Goal: Communication & Community: Share content

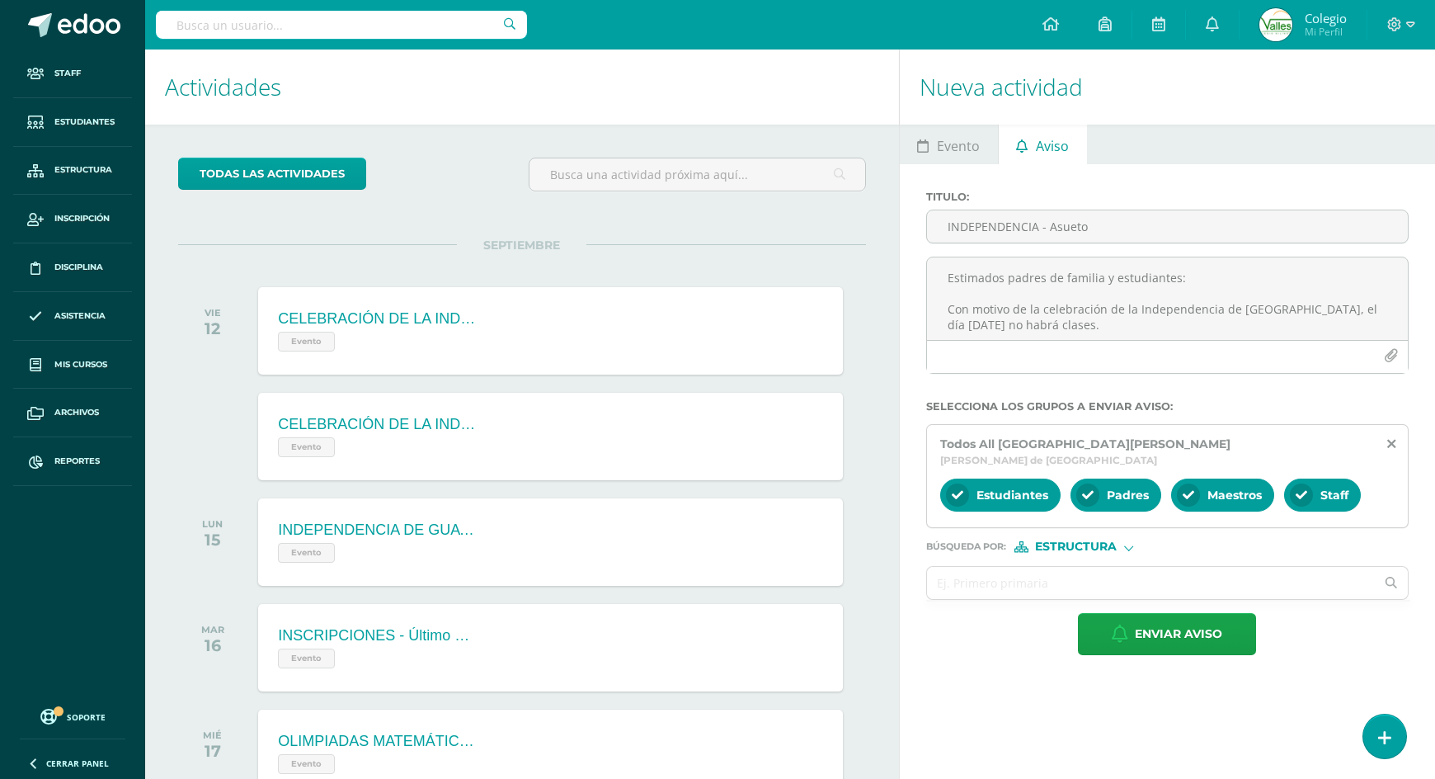
scroll to position [83, 0]
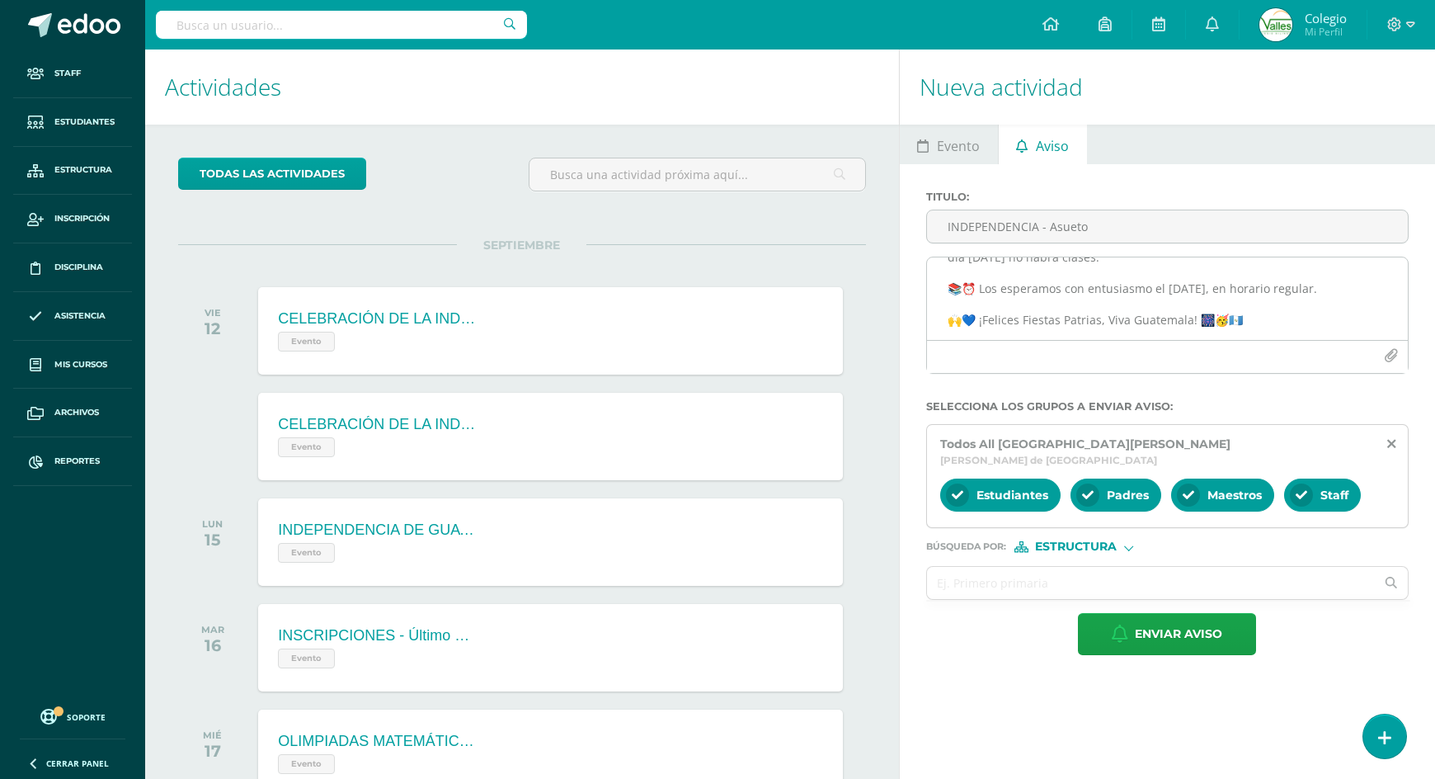
click at [1288, 322] on textarea "Estimados padres de familia y estudiantes: Con motivo de la celebración de la I…" at bounding box center [1167, 298] width 481 height 82
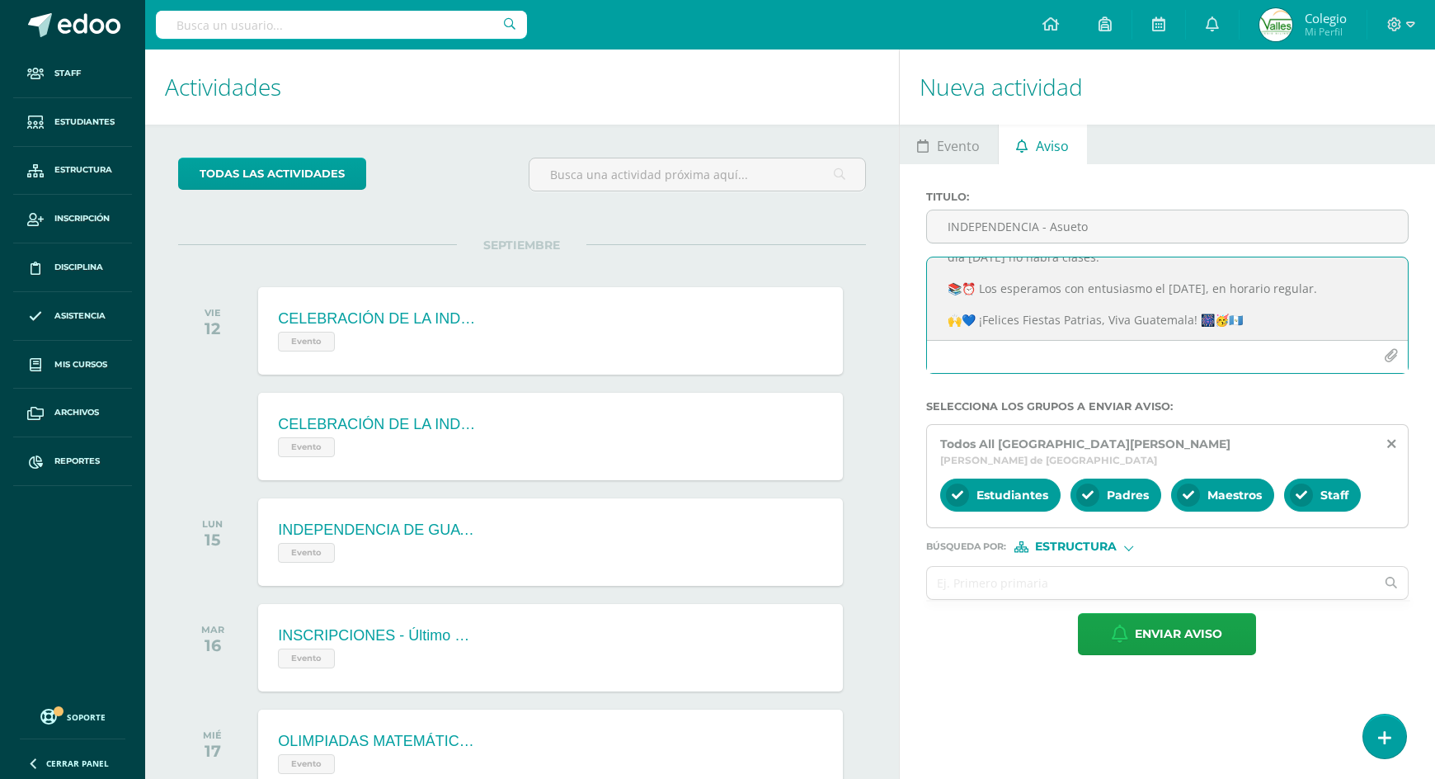
click at [1288, 322] on textarea "Estimados padres de familia y estudiantes: Con motivo de la celebración de la I…" at bounding box center [1167, 298] width 481 height 82
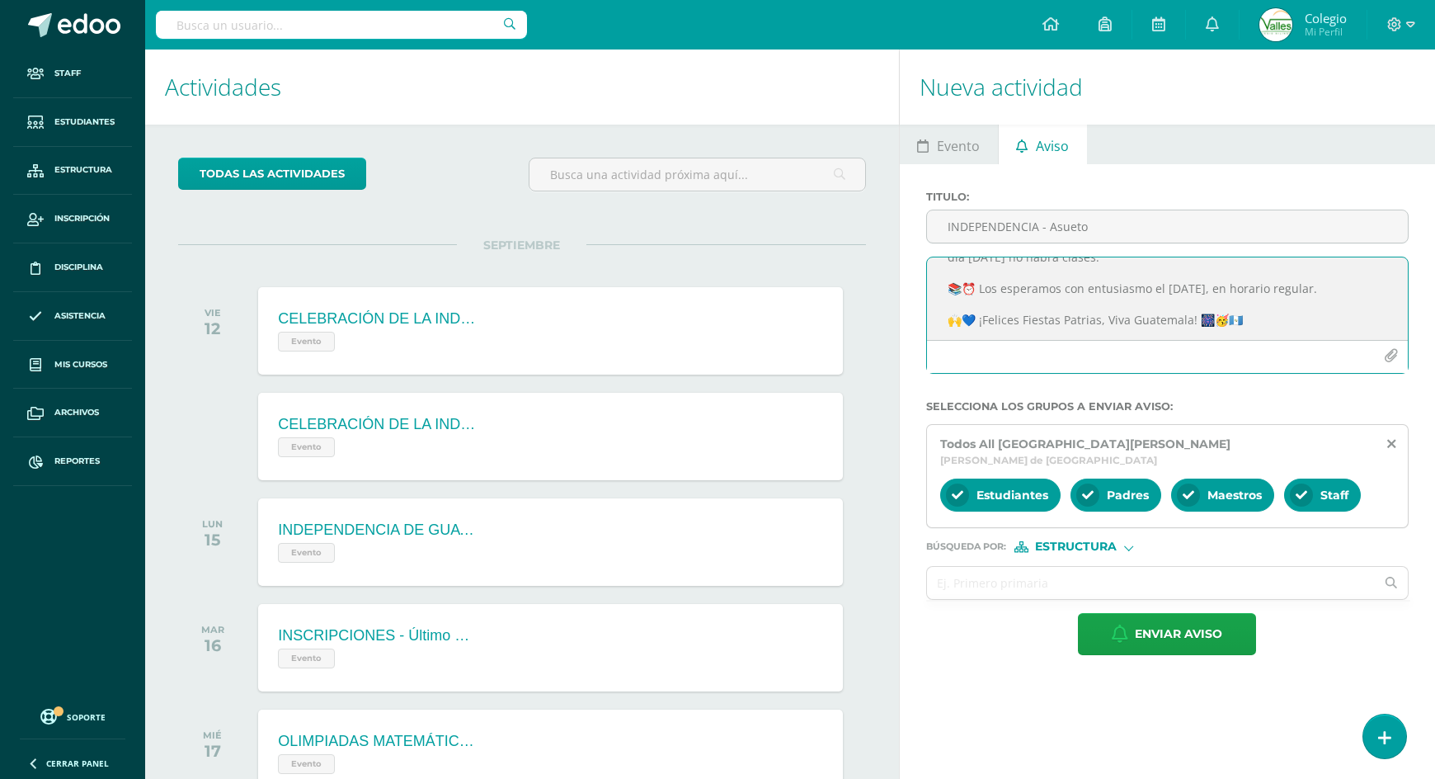
drag, startPoint x: 1328, startPoint y: 309, endPoint x: 1023, endPoint y: 296, distance: 305.5
click at [1023, 296] on textarea "Estimados padres de familia y estudiantes: Con motivo de la celebración de la I…" at bounding box center [1167, 298] width 481 height 82
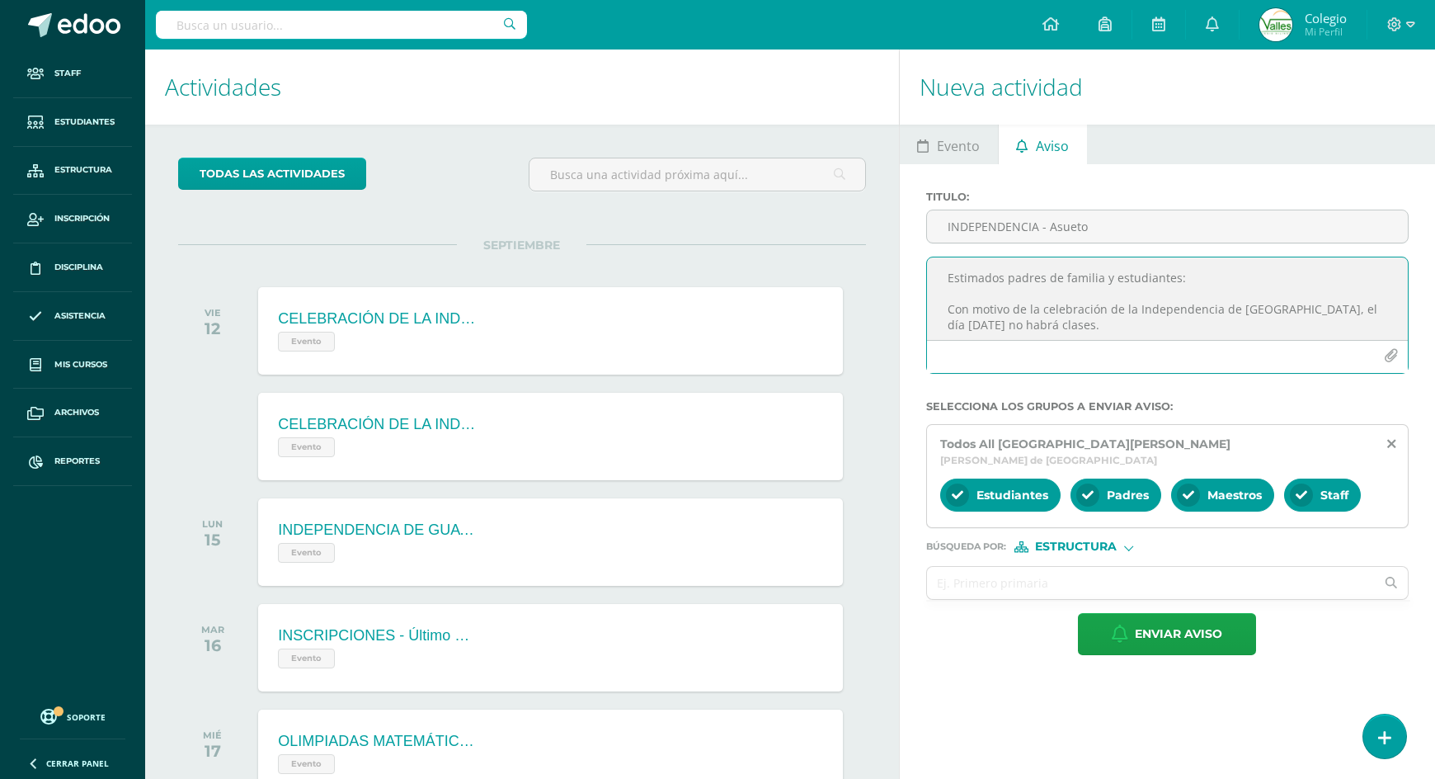
click at [1057, 308] on textarea "Estimados padres de familia y estudiantes: Con motivo de la celebración de la I…" at bounding box center [1167, 298] width 481 height 82
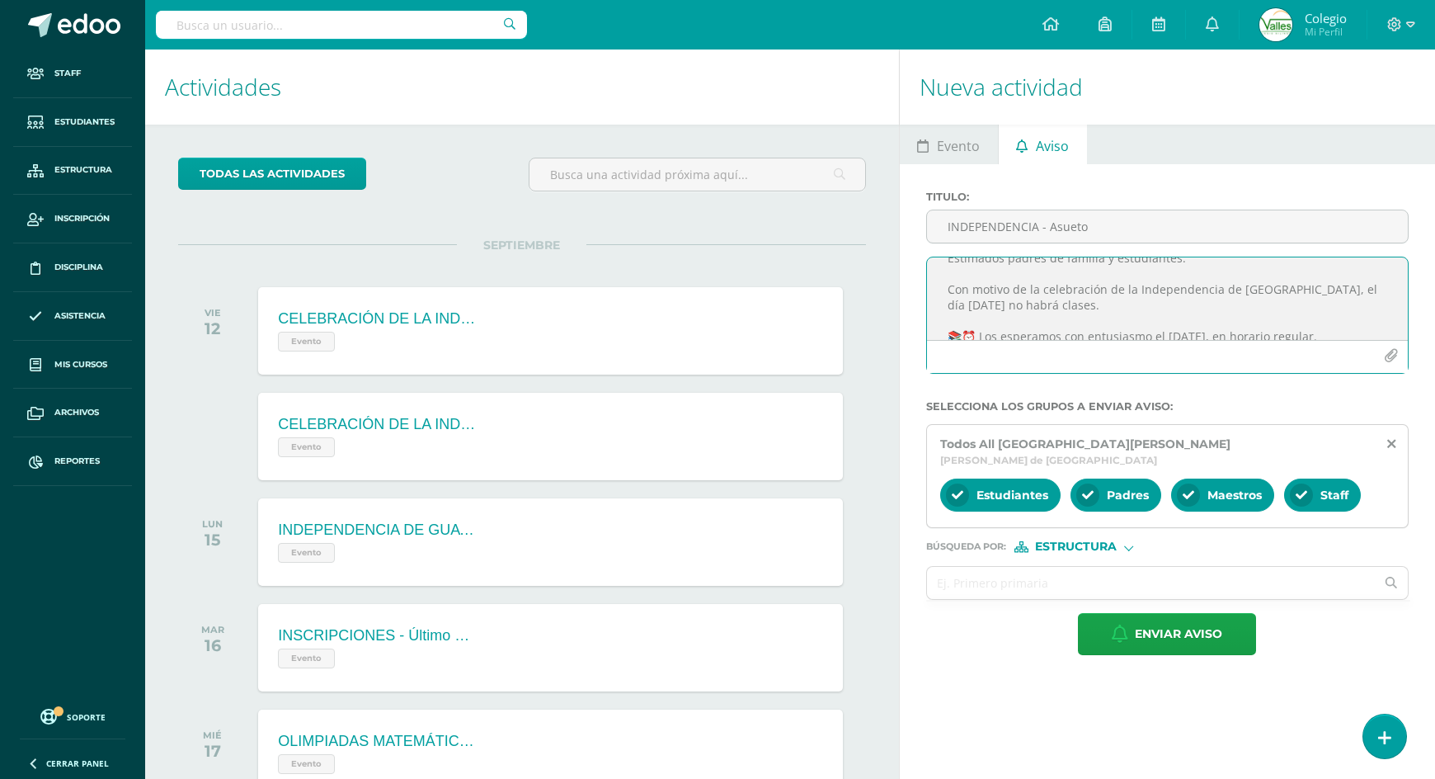
drag, startPoint x: 1329, startPoint y: 310, endPoint x: 1043, endPoint y: 308, distance: 285.4
click at [1043, 308] on textarea "Estimados padres de familia y estudiantes: Con motivo de la celebración de la I…" at bounding box center [1167, 298] width 481 height 82
drag, startPoint x: 1005, startPoint y: 305, endPoint x: 1128, endPoint y: 271, distance: 128.3
click at [1128, 271] on textarea "Estimados padres de familia y estudiantes: Con motivo de la celebración de la I…" at bounding box center [1167, 298] width 481 height 82
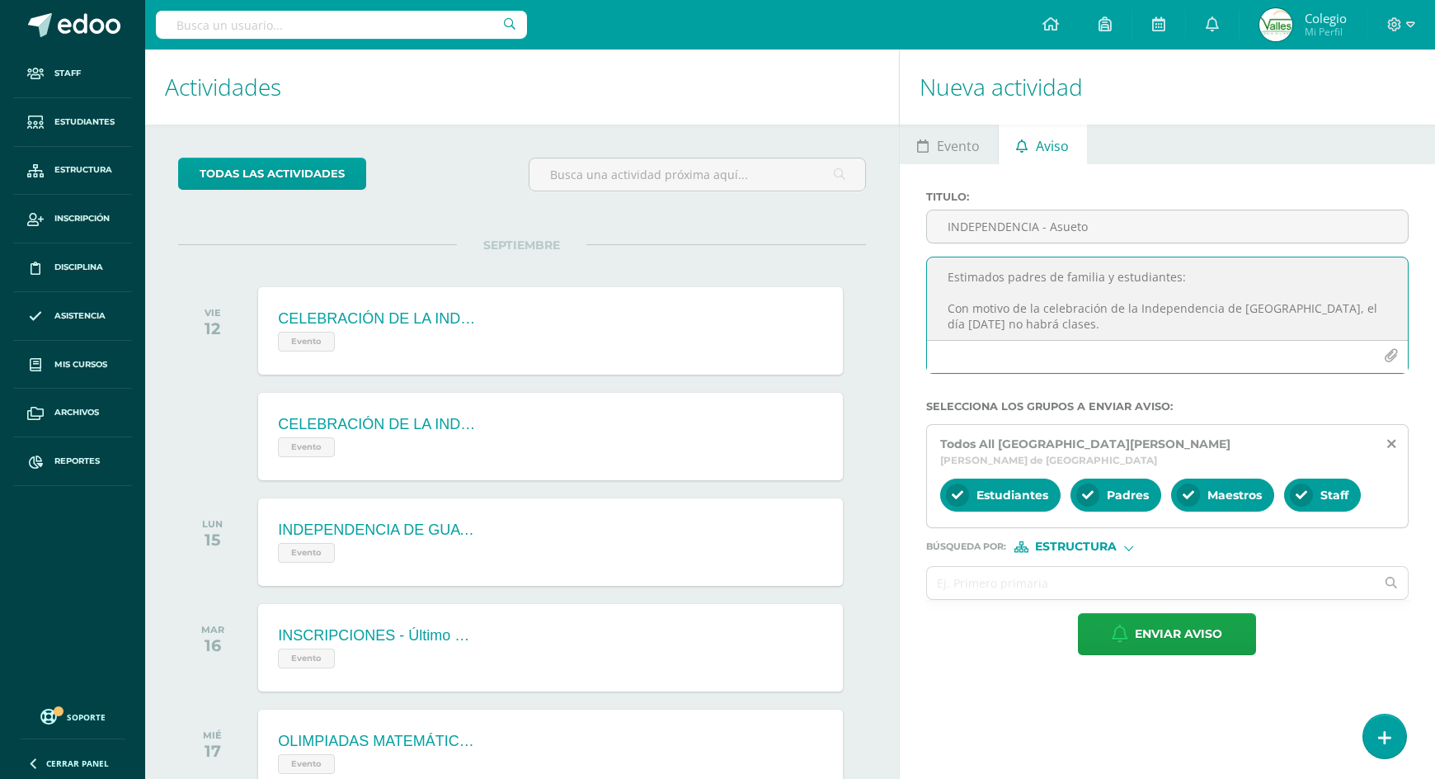
scroll to position [0, 0]
click at [1068, 305] on textarea "Estimados padres de familia y estudiantes: Con motivo de la celebración de la I…" at bounding box center [1167, 298] width 481 height 82
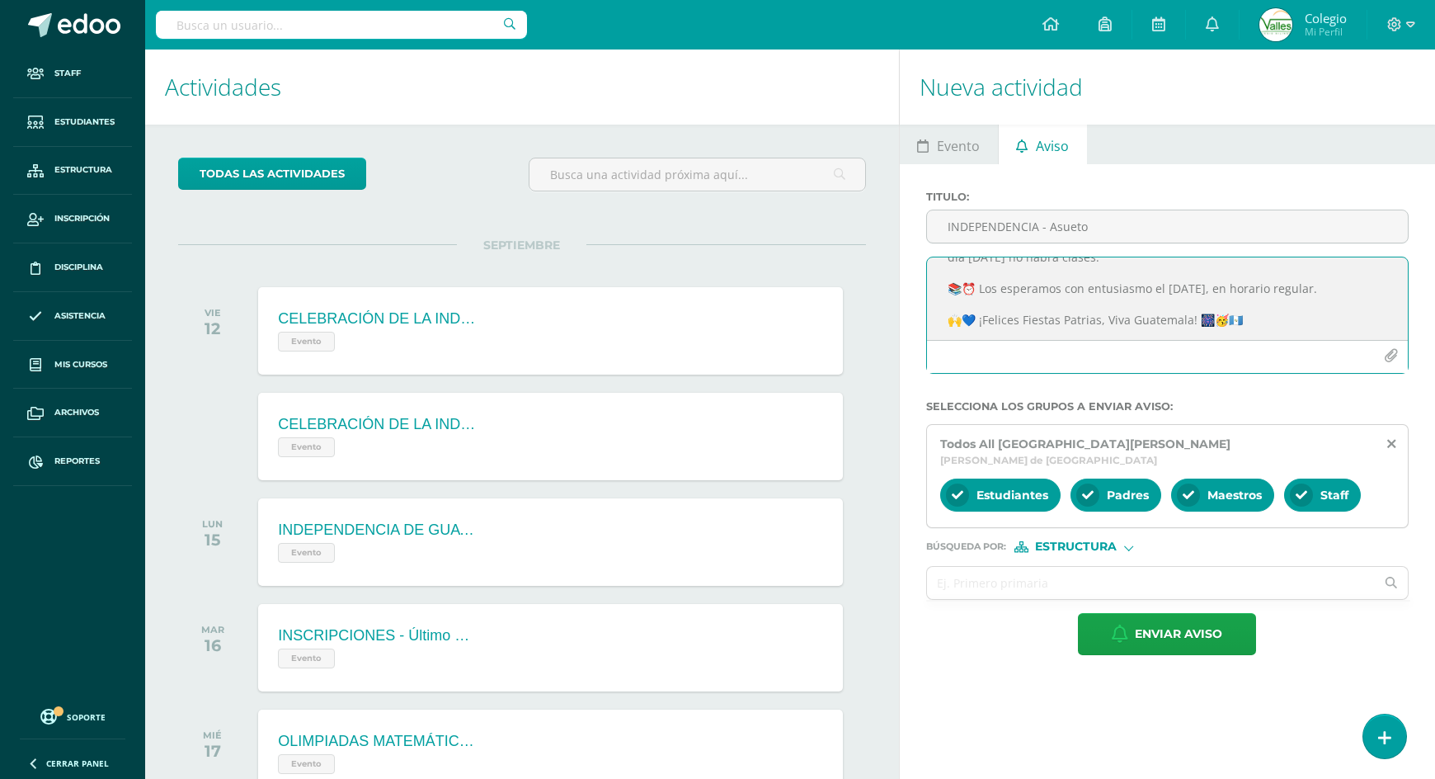
drag, startPoint x: 943, startPoint y: 311, endPoint x: 1270, endPoint y: 332, distance: 328.1
click at [1270, 332] on textarea "Estimados padres de familia y estudiantes: Con motivo de la celebración de la I…" at bounding box center [1167, 298] width 481 height 82
click at [1273, 321] on textarea "Estimados padres de familia y estudiantes: Con motivo de la celebración de la I…" at bounding box center [1167, 298] width 481 height 82
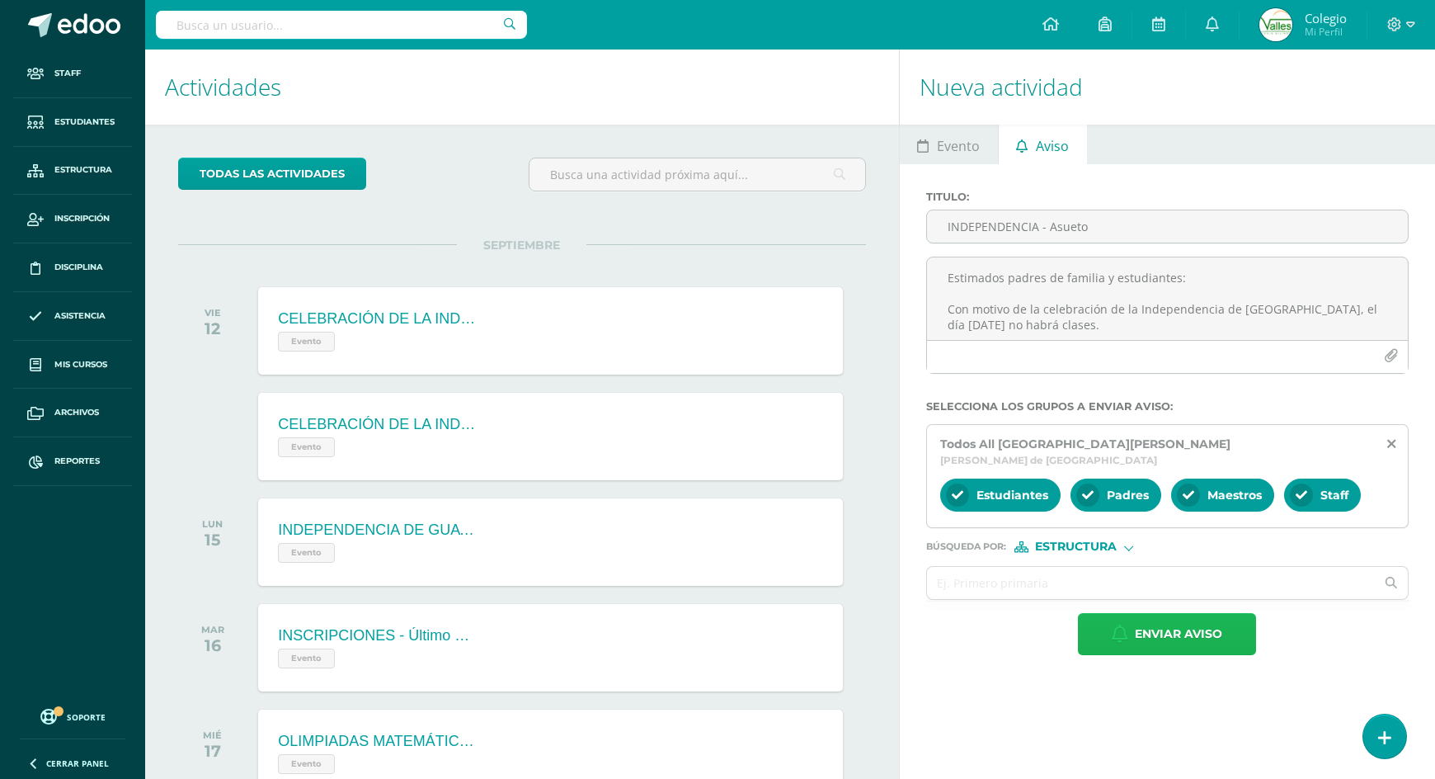
click at [1176, 614] on span "Enviar aviso" at bounding box center [1178, 634] width 87 height 40
